Goal: Obtain resource: Download file/media

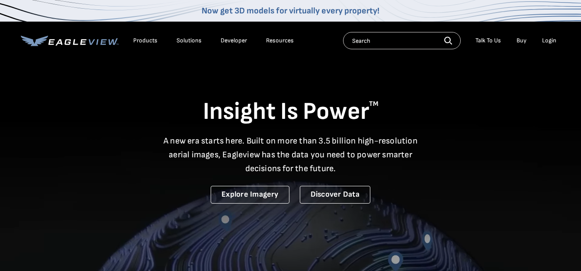
click at [542, 44] on div "Login" at bounding box center [549, 41] width 14 height 8
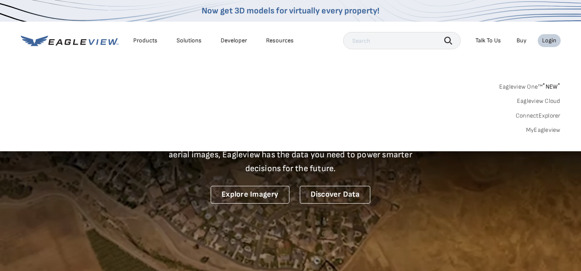
click at [567, 134] on div "Search Products Our Product Areas Imagery 1-Inch GSD Aerial Imagery *" at bounding box center [290, 110] width 581 height 81
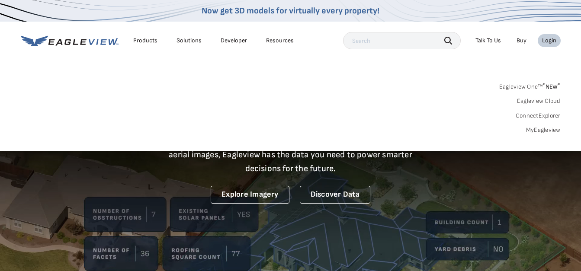
click at [549, 133] on link "MyEagleview" at bounding box center [543, 130] width 35 height 8
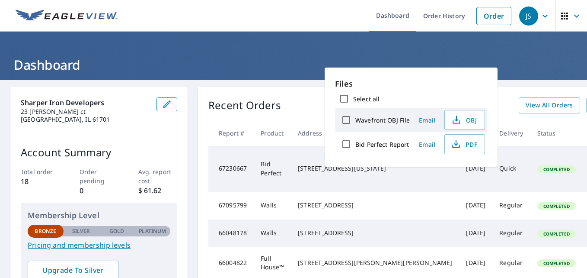
click at [493, 183] on td "Quick" at bounding box center [512, 169] width 38 height 46
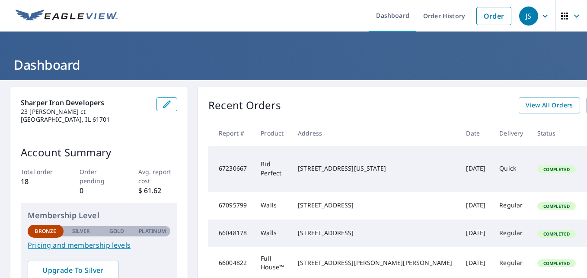
click at [538, 170] on span "Completed" at bounding box center [556, 169] width 37 height 6
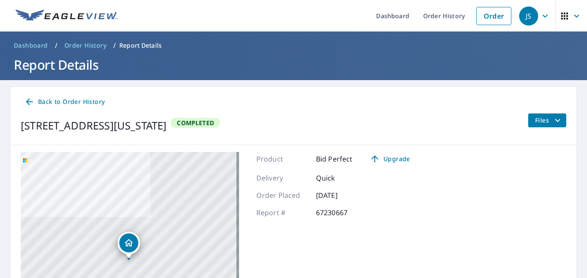
click at [553, 121] on icon "filesDropdownBtn-67230667" at bounding box center [558, 120] width 10 height 10
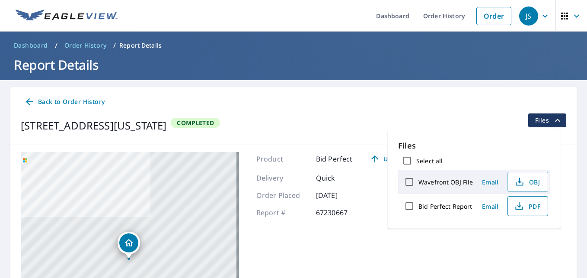
click at [530, 212] on button "PDF" at bounding box center [528, 206] width 41 height 20
click at [532, 183] on span "OBJ" at bounding box center [527, 181] width 28 height 10
